Goal: Information Seeking & Learning: Learn about a topic

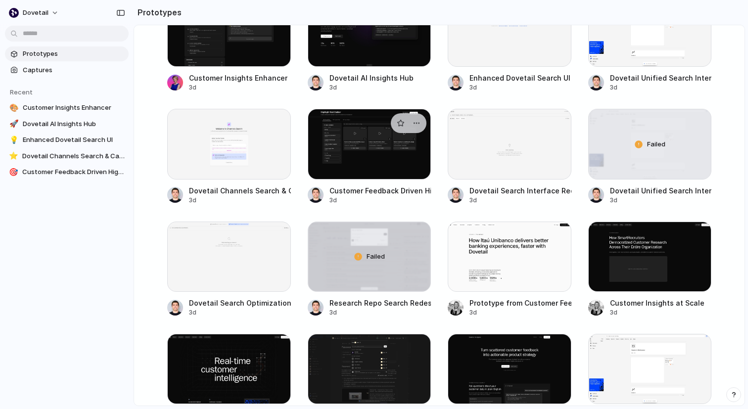
scroll to position [183, 0]
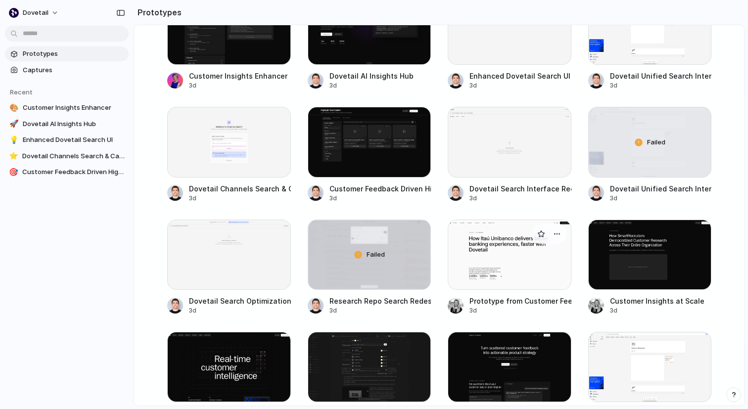
click at [503, 256] on div at bounding box center [510, 255] width 124 height 70
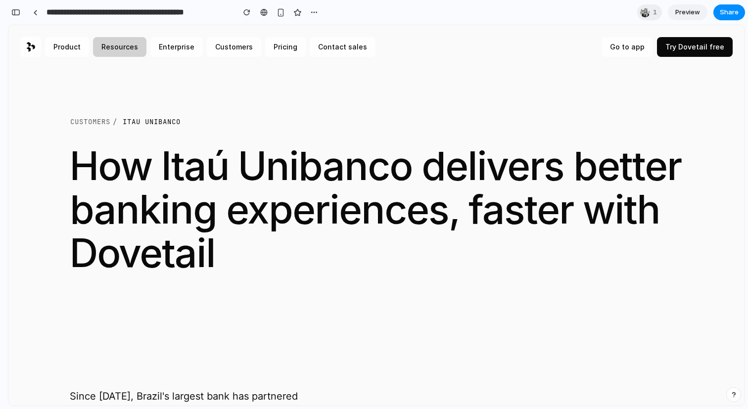
click at [121, 48] on button "Resources" at bounding box center [119, 47] width 53 height 20
click at [163, 48] on link "Enterprise" at bounding box center [176, 47] width 52 height 20
click at [327, 48] on link "Contact sales" at bounding box center [343, 47] width 66 height 20
click at [630, 46] on link "Go to app" at bounding box center [626, 47] width 51 height 20
click at [691, 46] on link "Try Dovetail free" at bounding box center [695, 47] width 76 height 20
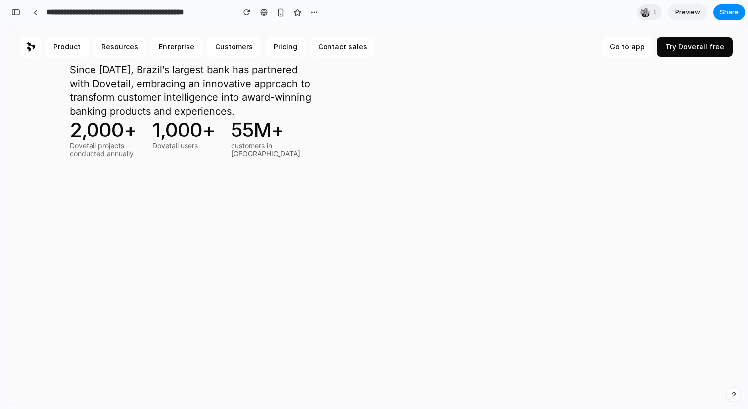
click at [246, 138] on p "55M+" at bounding box center [265, 130] width 69 height 24
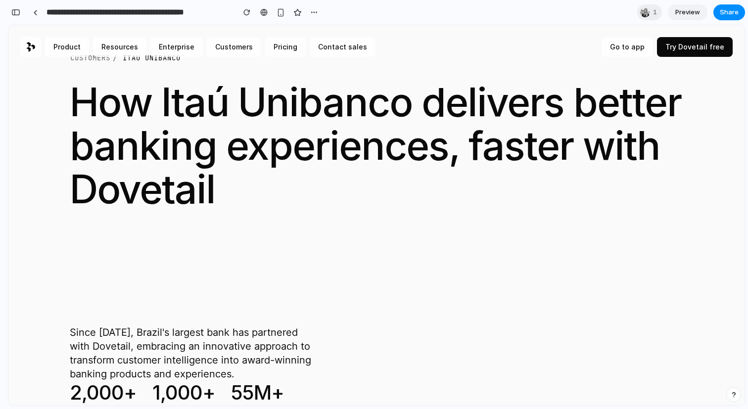
scroll to position [2, 0]
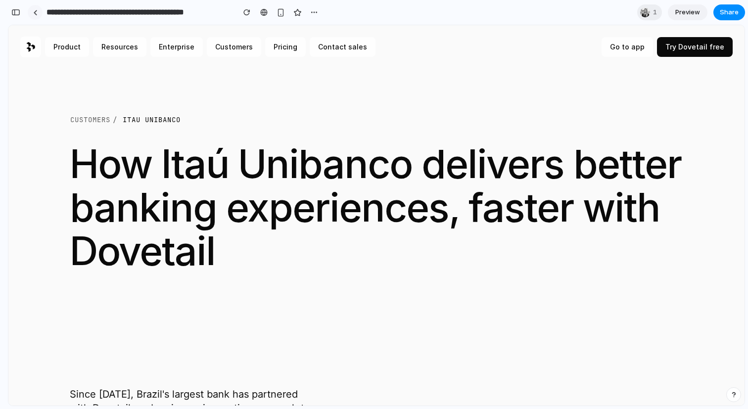
click at [37, 13] on div at bounding box center [35, 12] width 4 height 5
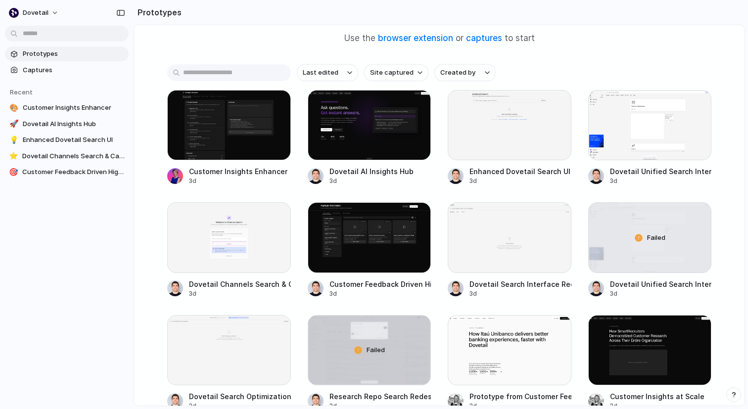
scroll to position [90, 0]
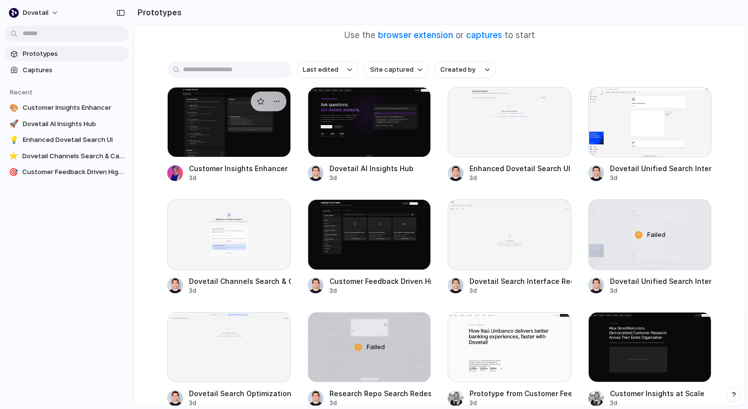
click at [211, 124] on div at bounding box center [229, 122] width 124 height 70
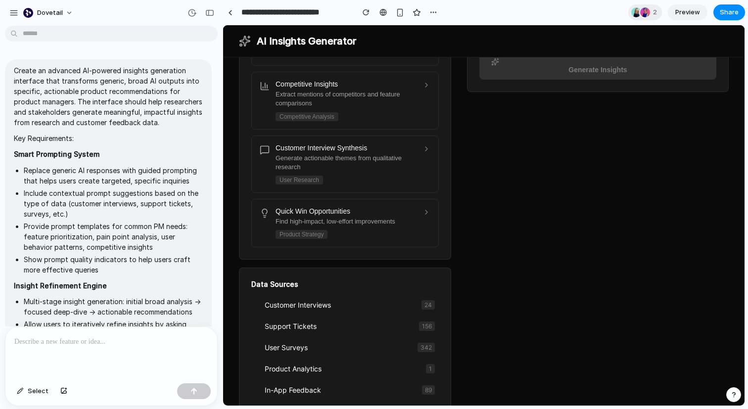
scroll to position [300, 0]
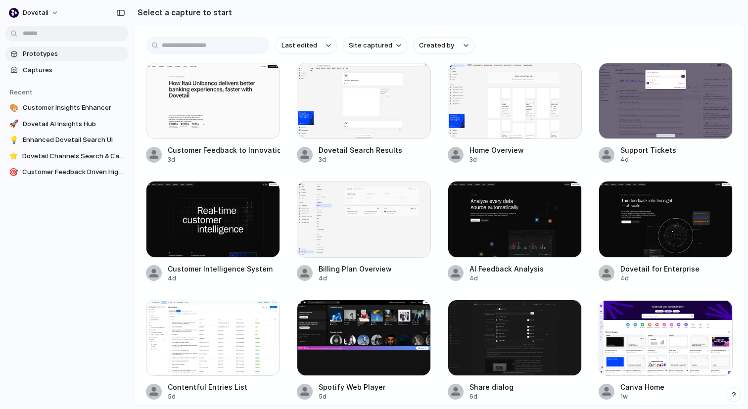
click at [78, 49] on span "Prototypes" at bounding box center [74, 54] width 102 height 10
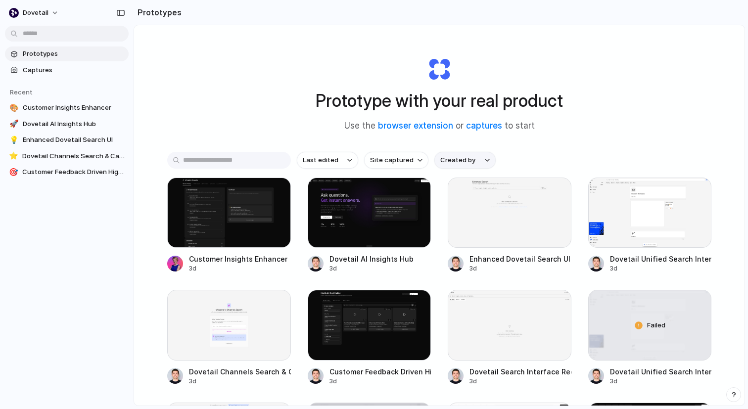
click at [450, 159] on span "Created by" at bounding box center [457, 160] width 35 height 10
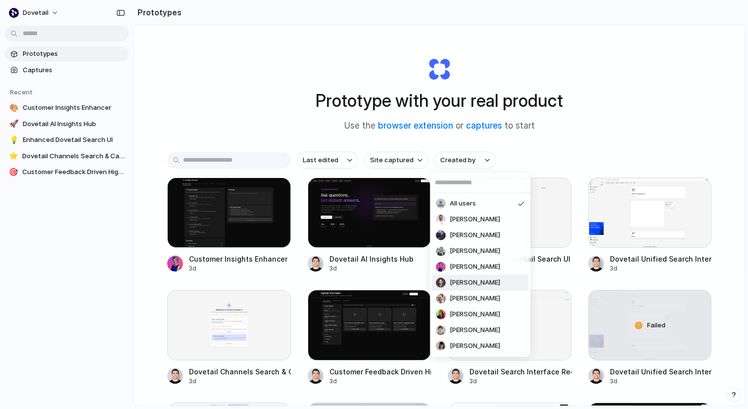
click at [457, 286] on span "Dan Smith" at bounding box center [475, 283] width 50 height 10
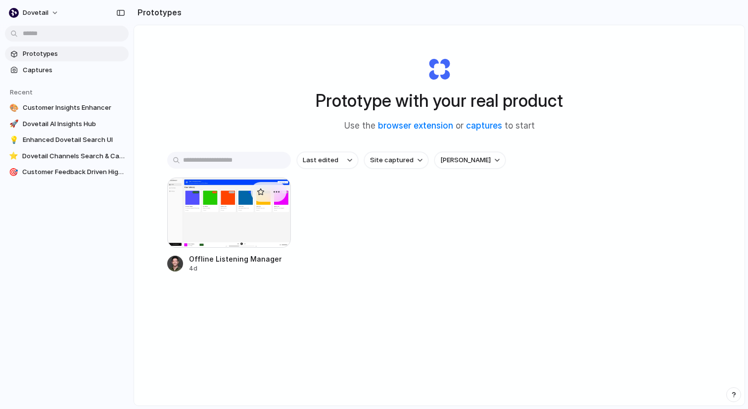
click at [212, 205] on div at bounding box center [229, 213] width 124 height 70
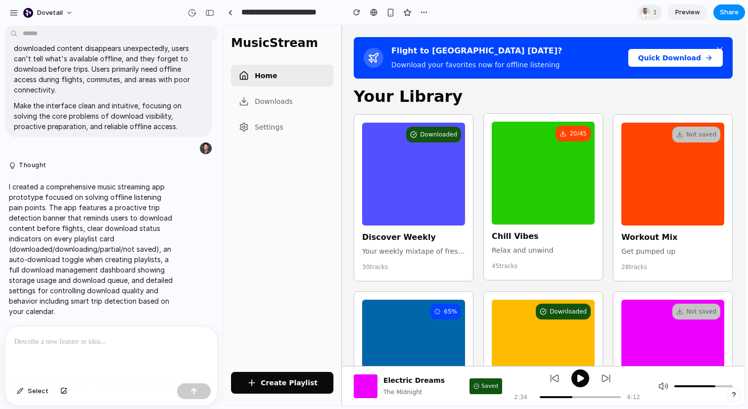
click at [543, 184] on div "20 / 45" at bounding box center [543, 173] width 103 height 103
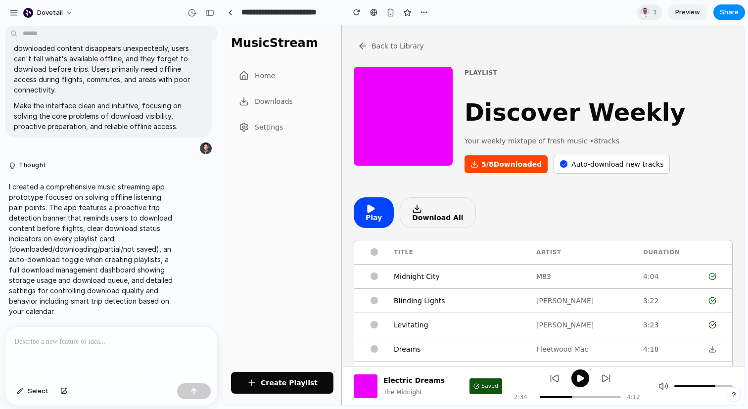
click at [361, 39] on button "Back to Library" at bounding box center [391, 46] width 74 height 18
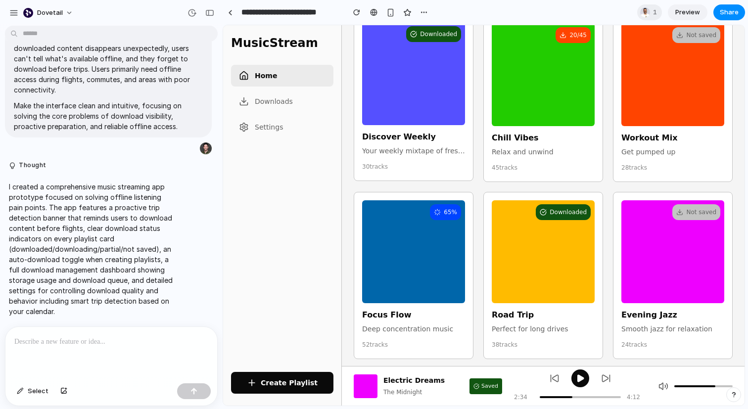
scroll to position [99, 0]
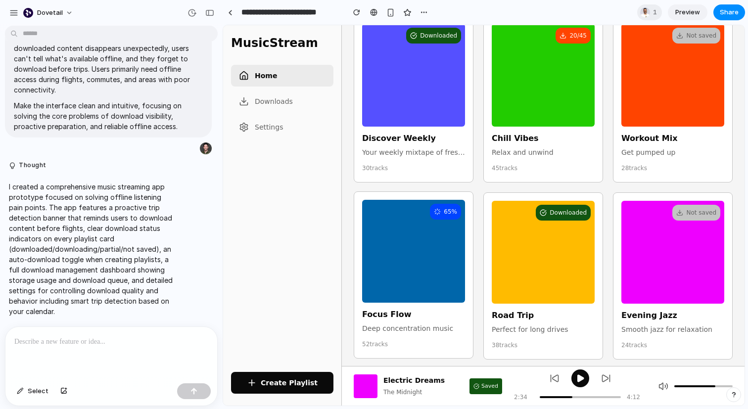
click at [411, 255] on div "65 %" at bounding box center [413, 251] width 103 height 103
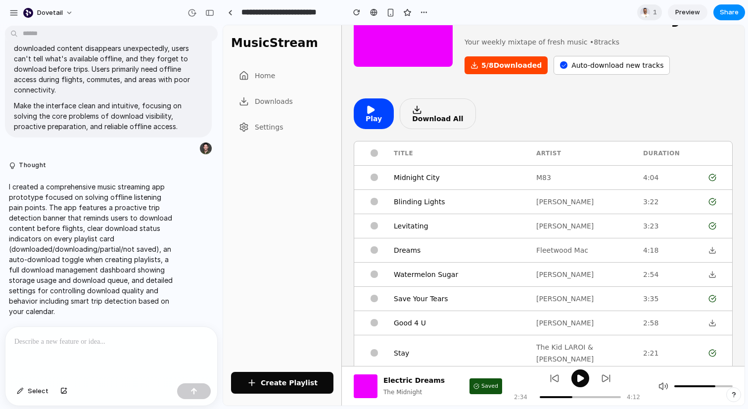
scroll to position [0, 0]
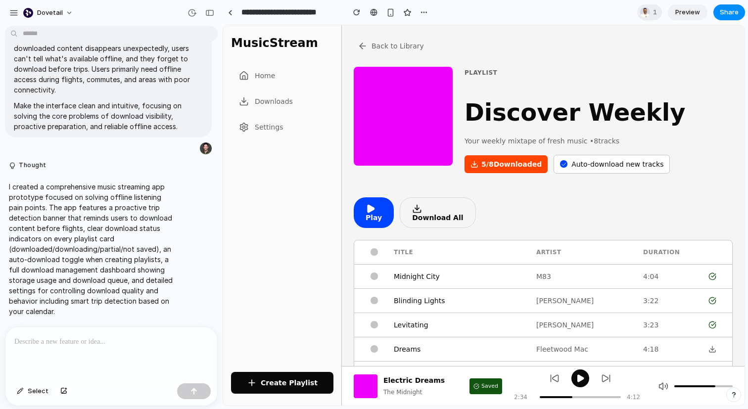
click at [363, 47] on icon at bounding box center [363, 46] width 10 height 10
